Goal: Information Seeking & Learning: Learn about a topic

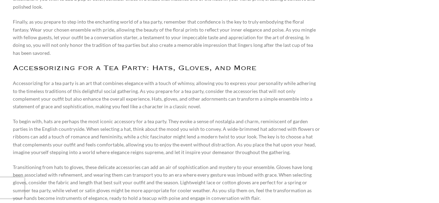
scroll to position [2084, 0]
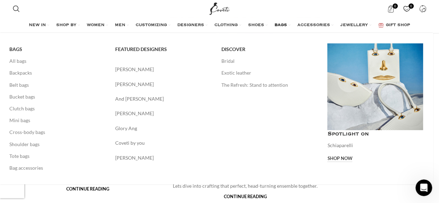
scroll to position [647, 0]
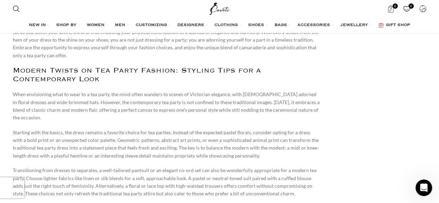
click at [31, 90] on p "When envisioning what to wear to a tea party, the mind often wanders to scenes …" at bounding box center [167, 105] width 308 height 31
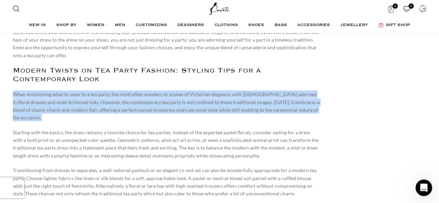
click at [31, 90] on p "When envisioning what to wear to a tea party, the mind often wanders to scenes …" at bounding box center [167, 105] width 308 height 31
copy div "When envisioning what to wear to a tea party, the mind often wanders to scenes …"
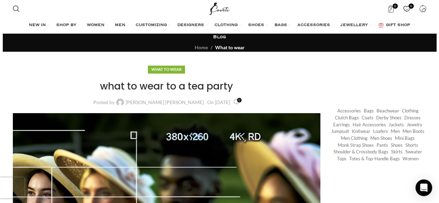
scroll to position [499, 0]
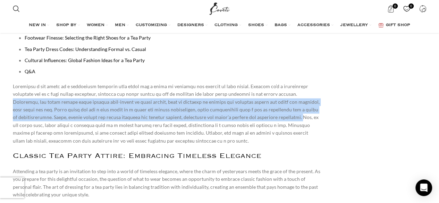
copy p "Typically, tea party attire leans towards semi-formal or smart casual, with an …"
drag, startPoint x: 254, startPoint y: 93, endPoint x: 214, endPoint y: 118, distance: 46.5
click at [214, 118] on p at bounding box center [167, 114] width 308 height 62
click at [287, 100] on p at bounding box center [167, 114] width 308 height 62
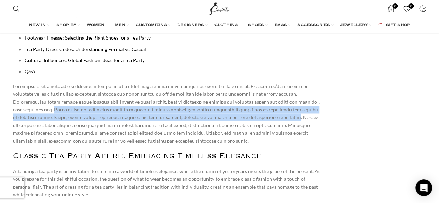
drag, startPoint x: 285, startPoint y: 102, endPoint x: 211, endPoint y: 118, distance: 75.9
click at [211, 118] on p at bounding box center [167, 114] width 308 height 62
copy p "Women might opt for a chic dress or a skirt and blouse combination, often acces…"
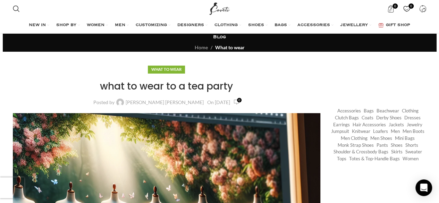
scroll to position [1297, 0]
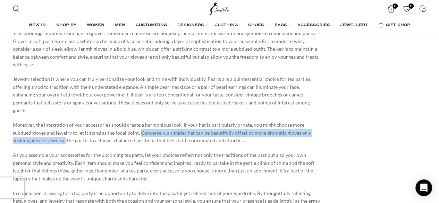
drag, startPoint x: 119, startPoint y: 103, endPoint x: 30, endPoint y: 111, distance: 89.3
click at [30, 121] on p "Moreover, the integration of your accessories should create a harmonious look. …" at bounding box center [167, 132] width 308 height 23
copy p "Conversely, a simpler hat can be beautifully offset by more dramatic gloves or …"
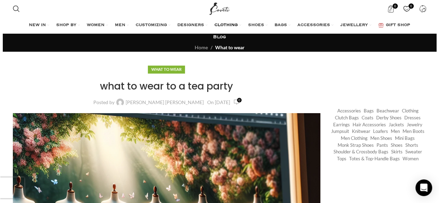
scroll to position [3298, 0]
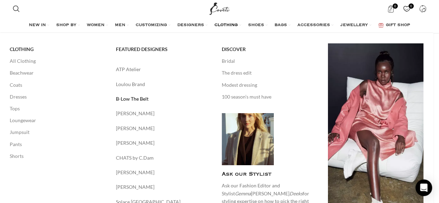
scroll to position [64, 0]
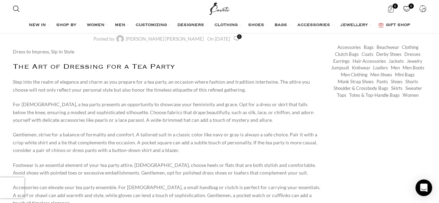
drag, startPoint x: 165, startPoint y: 152, endPoint x: 159, endPoint y: 149, distance: 6.6
click at [159, 149] on p "Gentlemen, strive for a balance of formality and comfort. A tailored suit in a …" at bounding box center [167, 142] width 308 height 23
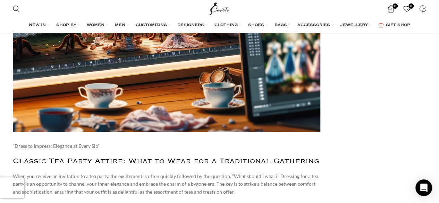
scroll to position [2658, 0]
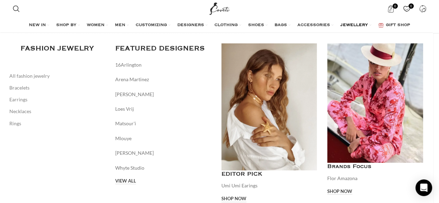
scroll to position [852, 0]
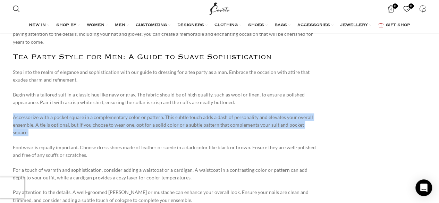
copy p "Accessorize with a pocket square in a complementary color or pattern. This subt…"
drag, startPoint x: 318, startPoint y: 110, endPoint x: 7, endPoint y: 105, distance: 311.6
click at [170, 114] on p "Accessorize with a pocket square in a complementary color or pattern. This subt…" at bounding box center [167, 125] width 308 height 23
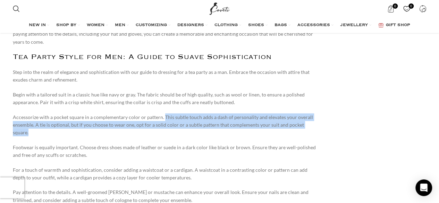
drag, startPoint x: 161, startPoint y: 101, endPoint x: 345, endPoint y: 108, distance: 183.5
copy p "This subtle touch adds a dash of personality and elevates your overall ensemble…"
